Goal: Task Accomplishment & Management: Manage account settings

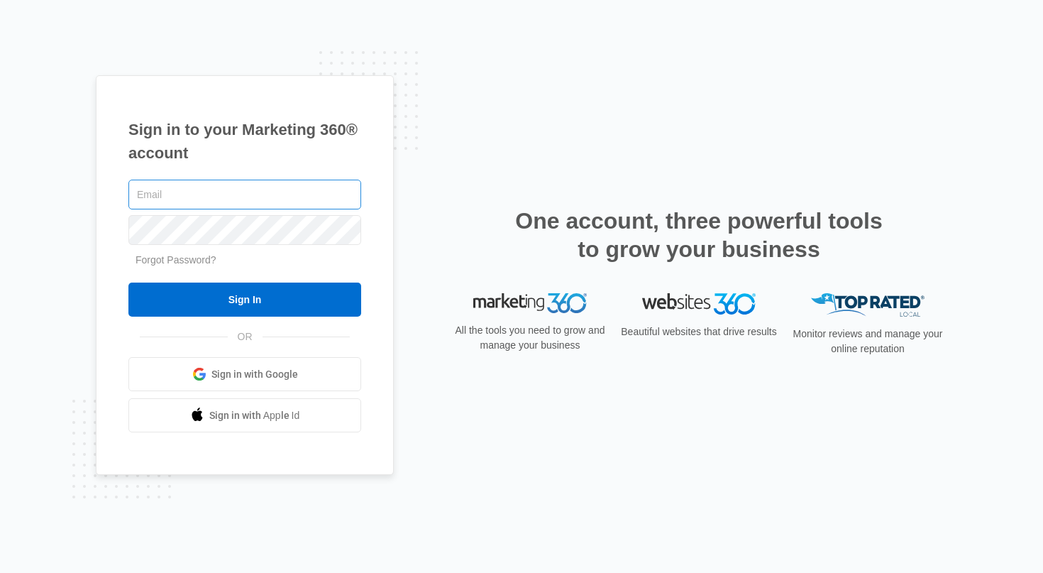
click at [325, 201] on input "text" at bounding box center [244, 195] width 233 height 30
type input "[EMAIL_ADDRESS][DOMAIN_NAME]"
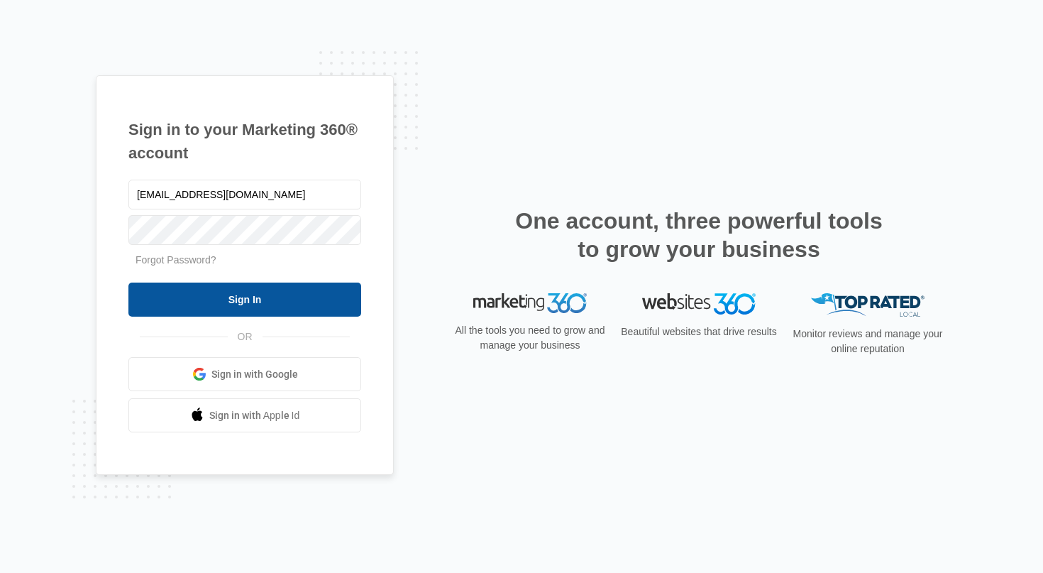
click at [243, 302] on input "Sign In" at bounding box center [244, 299] width 233 height 34
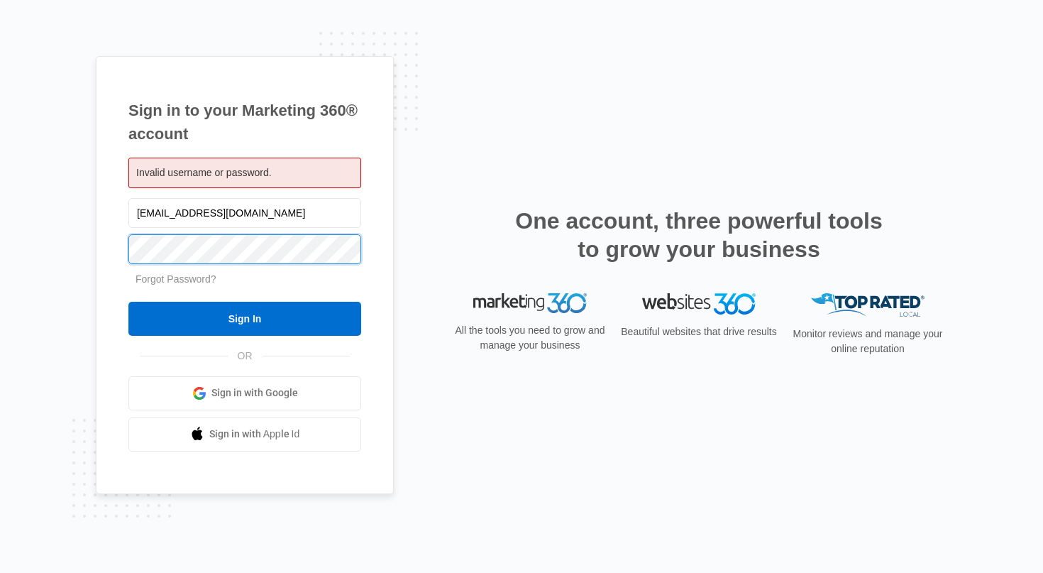
click at [128, 302] on input "Sign In" at bounding box center [244, 319] width 233 height 34
click at [253, 209] on input "[EMAIL_ADDRESS][DOMAIN_NAME]" at bounding box center [244, 213] width 233 height 30
drag, startPoint x: 253, startPoint y: 209, endPoint x: 104, endPoint y: 208, distance: 149.0
click at [128, 208] on input "[EMAIL_ADDRESS][DOMAIN_NAME]" at bounding box center [244, 213] width 233 height 30
drag, startPoint x: 246, startPoint y: 215, endPoint x: 120, endPoint y: 214, distance: 125.6
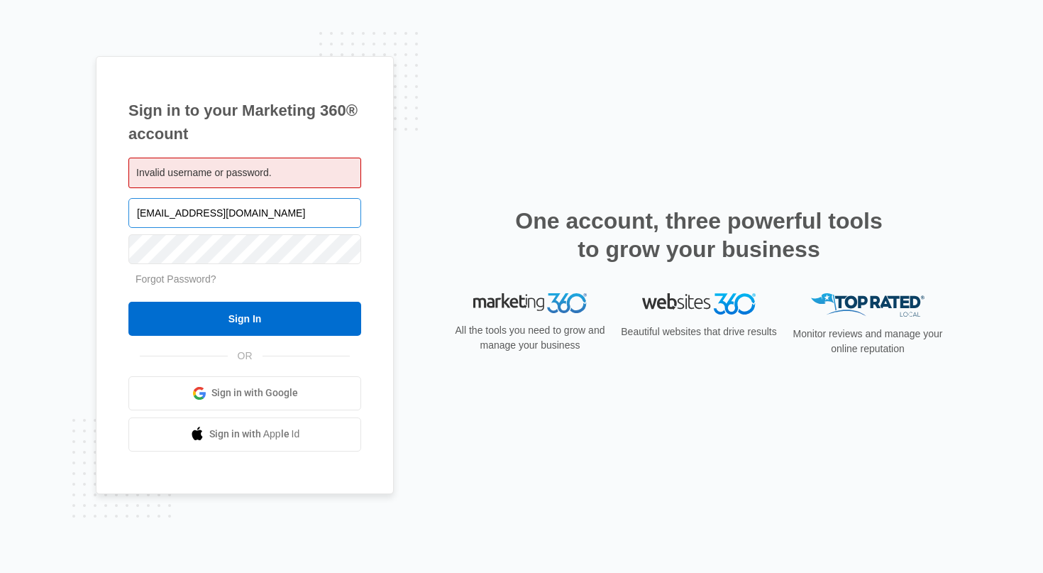
click at [128, 214] on input "[EMAIL_ADDRESS][DOMAIN_NAME]" at bounding box center [244, 213] width 233 height 30
type input "T"
type input "tbchicago@gmail.com"
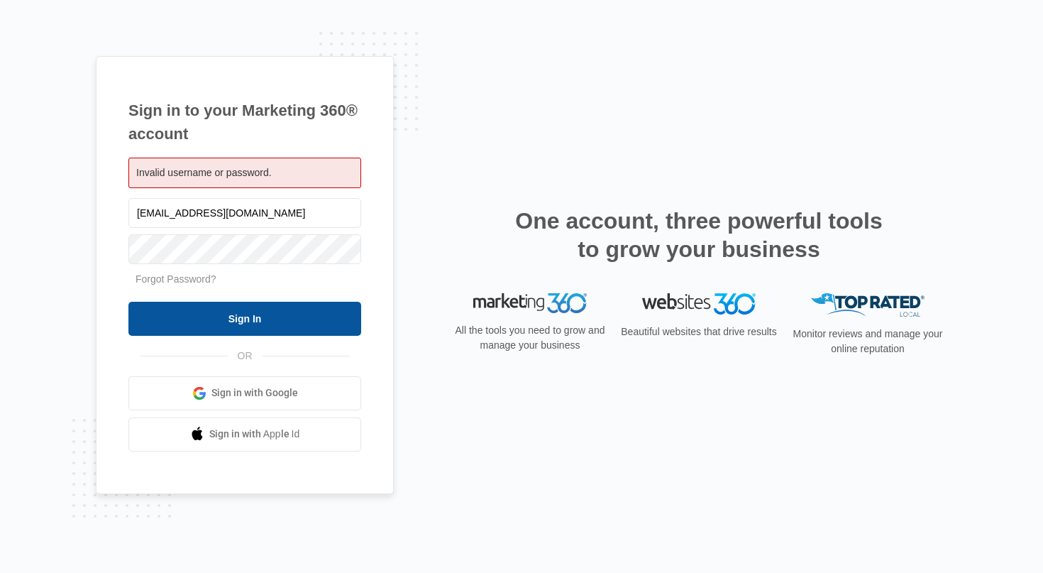
click at [207, 314] on input "Sign In" at bounding box center [244, 319] width 233 height 34
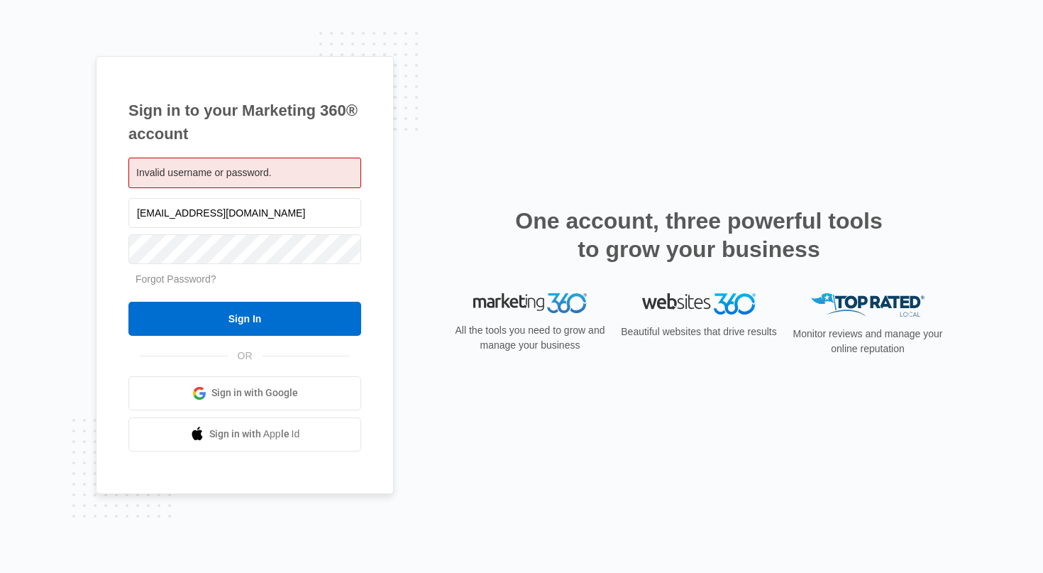
click at [512, 54] on div "Sign in to your Marketing 360® account Invalid username or password. tbchicago@…" at bounding box center [521, 286] width 1043 height 573
